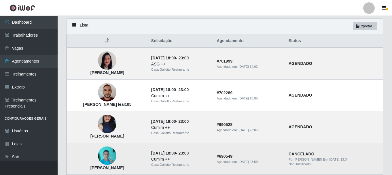
scroll to position [29, 0]
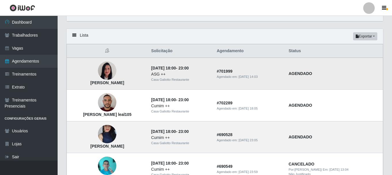
click at [103, 73] on img at bounding box center [107, 70] width 18 height 24
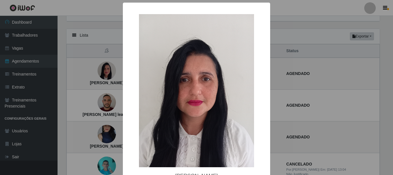
click at [94, 65] on div "× [PERSON_NAME] OK Cancel" at bounding box center [196, 87] width 393 height 175
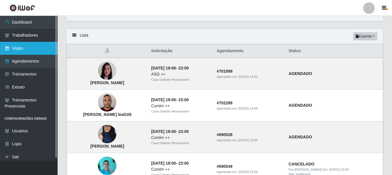
click at [20, 48] on link "Vagas" at bounding box center [29, 48] width 58 height 13
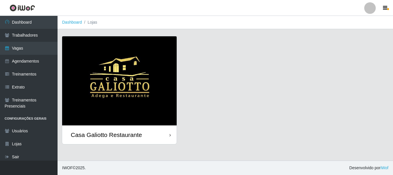
click at [157, 76] on img at bounding box center [119, 80] width 115 height 89
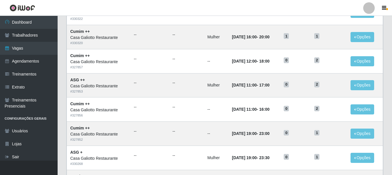
scroll to position [115, 0]
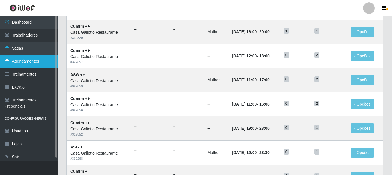
click at [18, 57] on link "Agendamentos" at bounding box center [29, 61] width 58 height 13
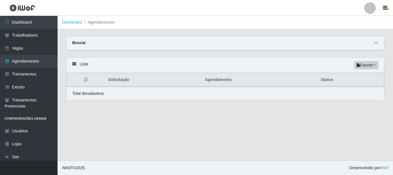
click at [375, 42] on icon at bounding box center [376, 43] width 4 height 4
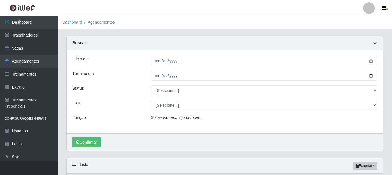
click at [375, 42] on icon at bounding box center [375, 43] width 4 height 4
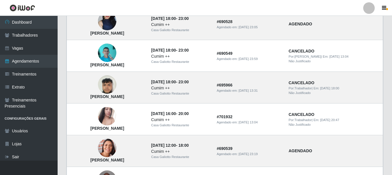
scroll to position [144, 0]
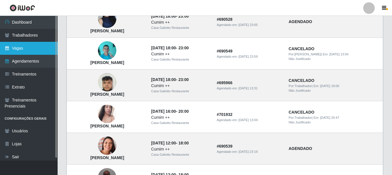
click at [34, 51] on link "Vagas" at bounding box center [29, 48] width 58 height 13
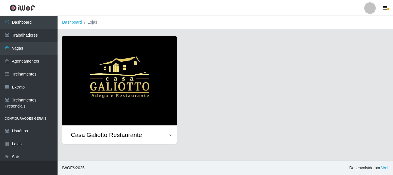
click at [114, 91] on img at bounding box center [119, 80] width 115 height 89
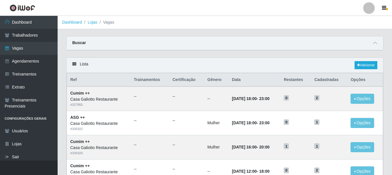
scroll to position [29, 0]
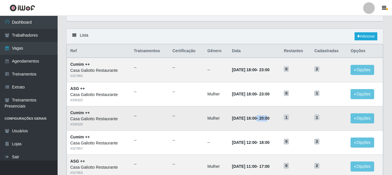
drag, startPoint x: 250, startPoint y: 119, endPoint x: 275, endPoint y: 117, distance: 24.5
click at [269, 117] on strong "[DATE] 16:00 - 20:00" at bounding box center [250, 118] width 37 height 5
click at [278, 117] on td "[DATE] 16:00 - 20:00" at bounding box center [254, 118] width 52 height 24
click at [264, 119] on time "20:00" at bounding box center [264, 118] width 10 height 5
click at [359, 121] on button "Opções" at bounding box center [362, 118] width 24 height 10
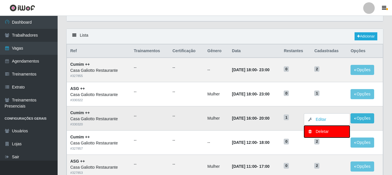
click at [320, 132] on div "Deletar" at bounding box center [327, 131] width 34 height 6
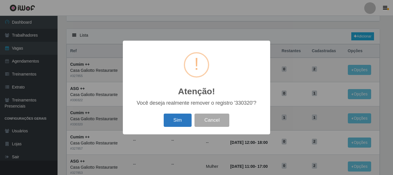
click at [182, 119] on button "Sim" at bounding box center [178, 120] width 28 height 14
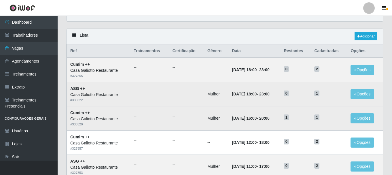
scroll to position [0, 0]
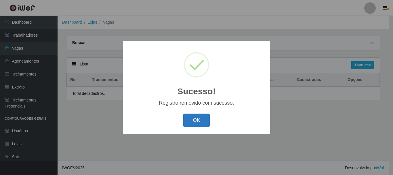
click at [197, 121] on button "OK" at bounding box center [196, 120] width 27 height 14
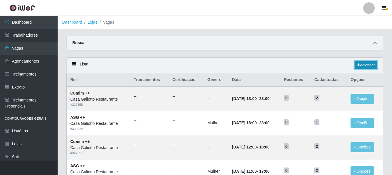
click at [368, 66] on link "Adicionar" at bounding box center [365, 65] width 23 height 8
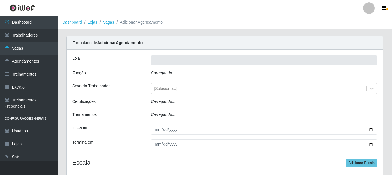
type input "Casa Galiotto Restaurante"
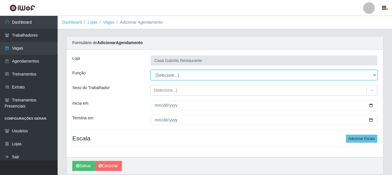
click at [182, 76] on select "[Selecione...] ASG ASG + ASG ++ Auxiliar de Cozinha Auxiliar de Cozinha + Auxil…" at bounding box center [263, 75] width 226 height 10
select select "80"
click at [150, 70] on select "[Selecione...] ASG ASG + ASG ++ Auxiliar de Cozinha Auxiliar de Cozinha + Auxil…" at bounding box center [263, 75] width 226 height 10
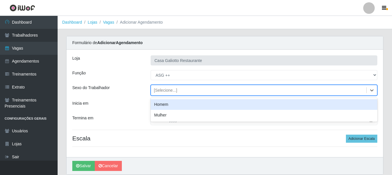
click at [188, 87] on div "[Selecione...]" at bounding box center [258, 89] width 215 height 9
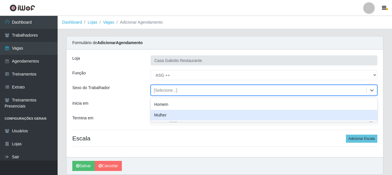
click at [186, 111] on div "Mulher" at bounding box center [263, 115] width 226 height 11
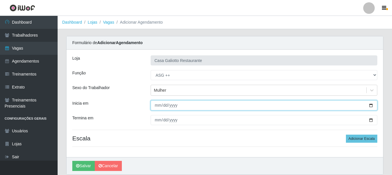
click at [370, 105] on input "Inicia em" at bounding box center [263, 105] width 226 height 10
type input "[DATE]"
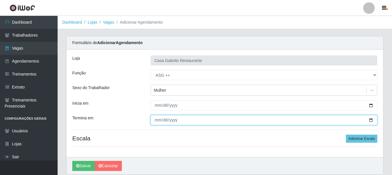
click at [371, 119] on input "Termina em" at bounding box center [263, 120] width 226 height 10
type input "[DATE]"
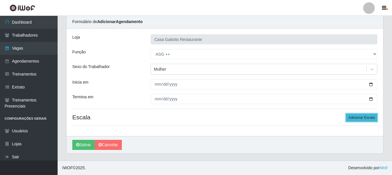
click at [361, 114] on button "Adicionar Escala" at bounding box center [361, 117] width 31 height 8
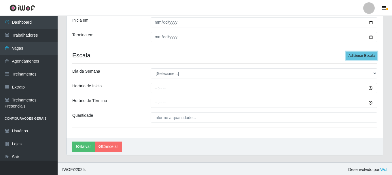
scroll to position [85, 0]
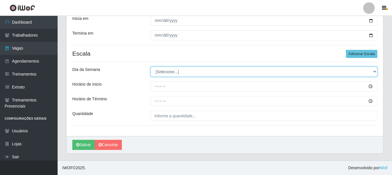
click at [183, 71] on select "[Selecione...] Segunda Terça Quarta Quinta Sexta Sábado Domingo" at bounding box center [263, 71] width 226 height 10
select select "0"
click at [150, 66] on select "[Selecione...] Segunda Terça Quarta Quinta Sexta Sábado Domingo" at bounding box center [263, 71] width 226 height 10
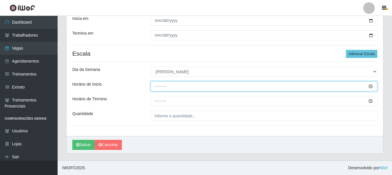
click at [156, 86] on input "Horário de Inicio" at bounding box center [263, 86] width 226 height 10
type input "16:00"
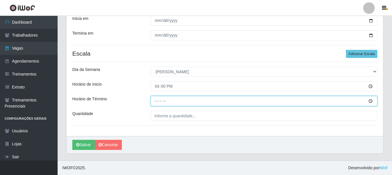
click at [156, 102] on input "Horário de Término" at bounding box center [263, 101] width 226 height 10
type input "21:00"
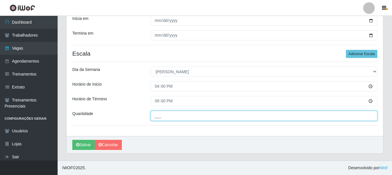
click at [157, 117] on input "___" at bounding box center [263, 115] width 226 height 10
type input "__1"
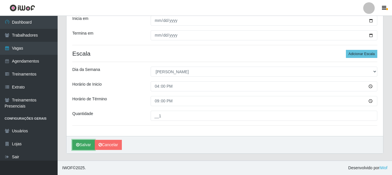
click at [83, 144] on button "Salvar" at bounding box center [83, 145] width 22 height 10
click at [81, 143] on button "Salvar" at bounding box center [83, 145] width 22 height 10
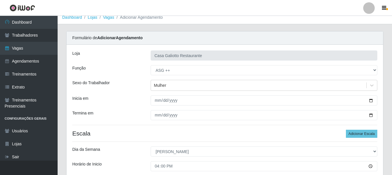
scroll to position [0, 0]
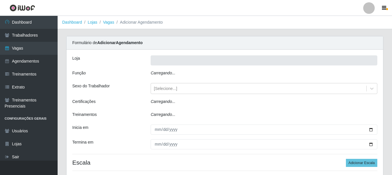
type input "Casa Galiotto Restaurante"
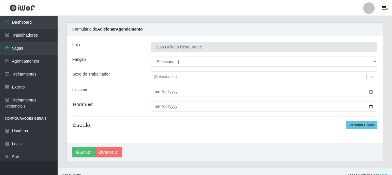
scroll to position [21, 0]
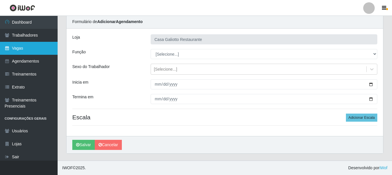
click at [33, 50] on link "Vagas" at bounding box center [29, 48] width 58 height 13
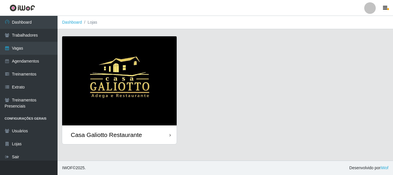
click at [151, 58] on img at bounding box center [119, 80] width 115 height 89
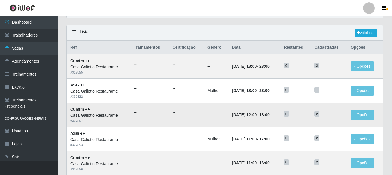
scroll to position [29, 0]
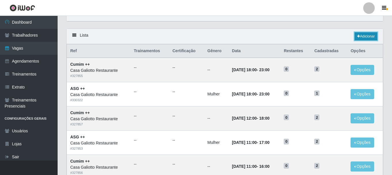
click at [364, 34] on link "Adicionar" at bounding box center [365, 36] width 23 height 8
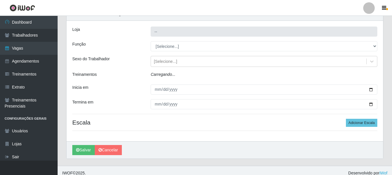
scroll to position [21, 0]
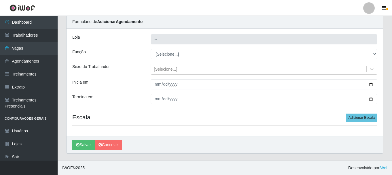
click at [185, 60] on div "Loja -- Função [Selecione...] ASG ASG + ASG ++ Auxiliar de Cozinha Auxiliar de …" at bounding box center [224, 81] width 316 height 107
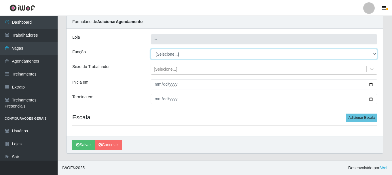
click at [189, 54] on select "[Selecione...] ASG ASG + ASG ++ Auxiliar de Cozinha Auxiliar de Cozinha + Auxil…" at bounding box center [263, 54] width 226 height 10
type input "Casa Galiotto Restaurante"
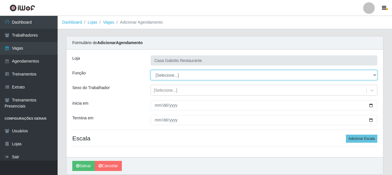
click at [185, 77] on select "[Selecione...] ASG ASG + ASG ++ Auxiliar de Cozinha Auxiliar de Cozinha + Auxil…" at bounding box center [263, 75] width 226 height 10
select select "80"
click at [150, 70] on select "[Selecione...] ASG ASG + ASG ++ Auxiliar de Cozinha Auxiliar de Cozinha + Auxil…" at bounding box center [263, 75] width 226 height 10
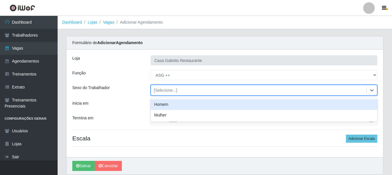
click at [177, 89] on div "[Selecione...]" at bounding box center [258, 89] width 215 height 9
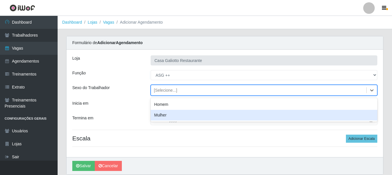
click at [173, 114] on div "Mulher" at bounding box center [263, 115] width 226 height 11
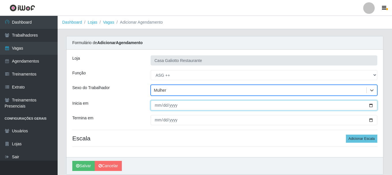
click at [369, 106] on input "Inicia em" at bounding box center [263, 105] width 226 height 10
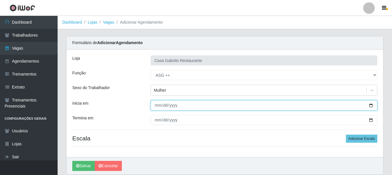
type input "[DATE]"
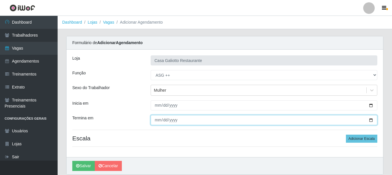
click at [370, 119] on input "Termina em" at bounding box center [263, 120] width 226 height 10
type input "[DATE]"
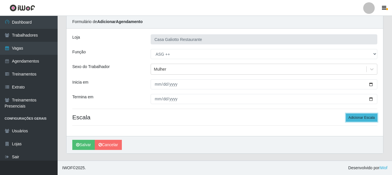
click at [360, 116] on button "Adicionar Escala" at bounding box center [361, 117] width 31 height 8
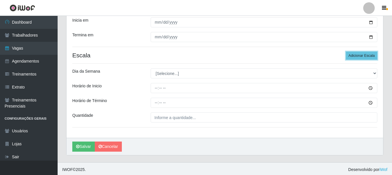
scroll to position [85, 0]
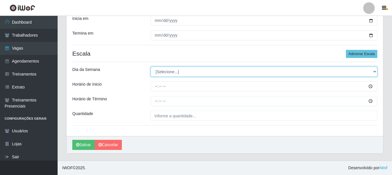
click at [168, 72] on select "[Selecione...] Segunda Terça Quarta Quinta Sexta Sábado Domingo" at bounding box center [263, 71] width 226 height 10
select select "0"
click at [150, 66] on select "[Selecione...] Segunda Terça Quarta Quinta Sexta Sábado Domingo" at bounding box center [263, 71] width 226 height 10
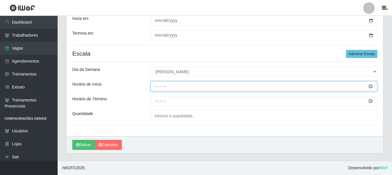
click at [159, 83] on input "Horário de Inicio" at bounding box center [263, 86] width 226 height 10
click at [156, 88] on input "Horário de Inicio" at bounding box center [263, 86] width 226 height 10
type input "16:00"
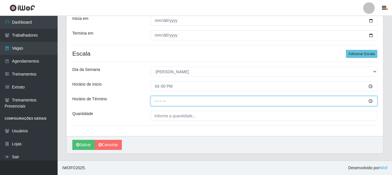
click at [155, 101] on input "Horário de Término" at bounding box center [263, 101] width 226 height 10
type input "21:00"
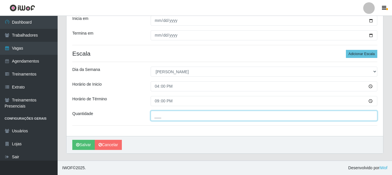
click at [217, 117] on input "___" at bounding box center [263, 115] width 226 height 10
type input "1__"
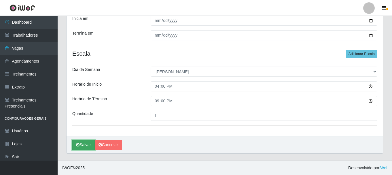
click at [89, 141] on button "Salvar" at bounding box center [83, 145] width 22 height 10
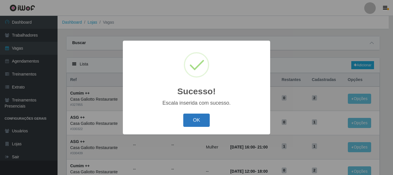
click at [191, 121] on button "OK" at bounding box center [196, 120] width 27 height 14
